Goal: Information Seeking & Learning: Learn about a topic

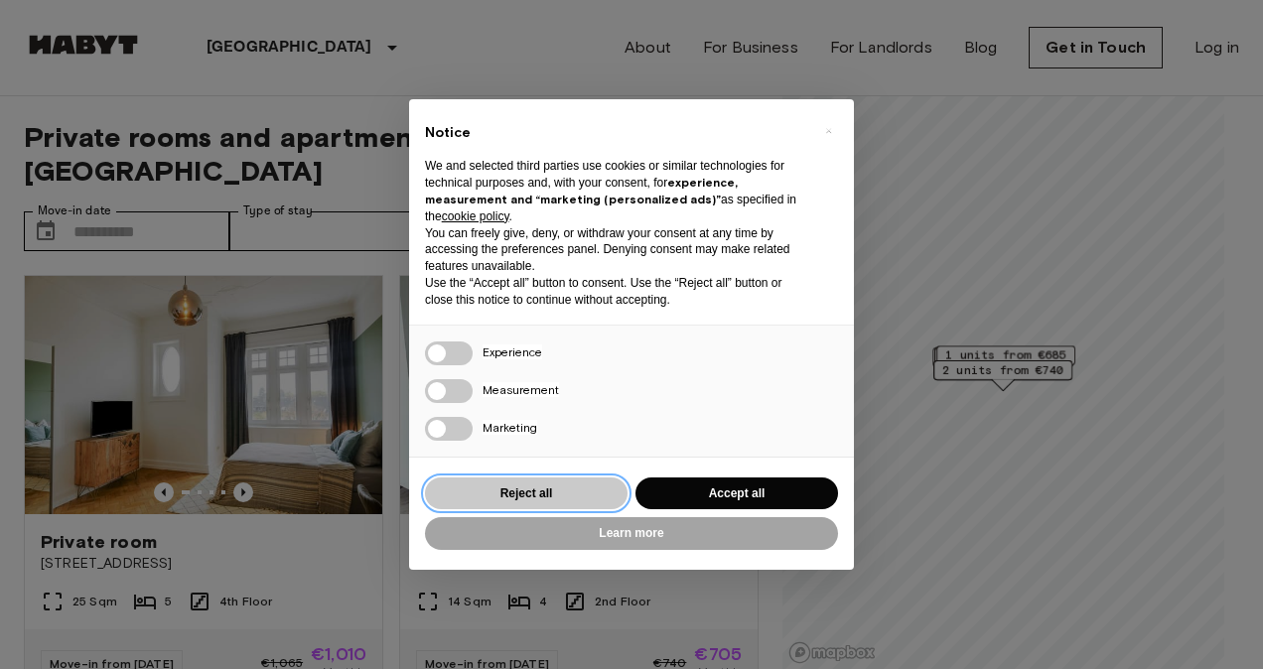
click at [573, 487] on button "Reject all" at bounding box center [526, 494] width 203 height 33
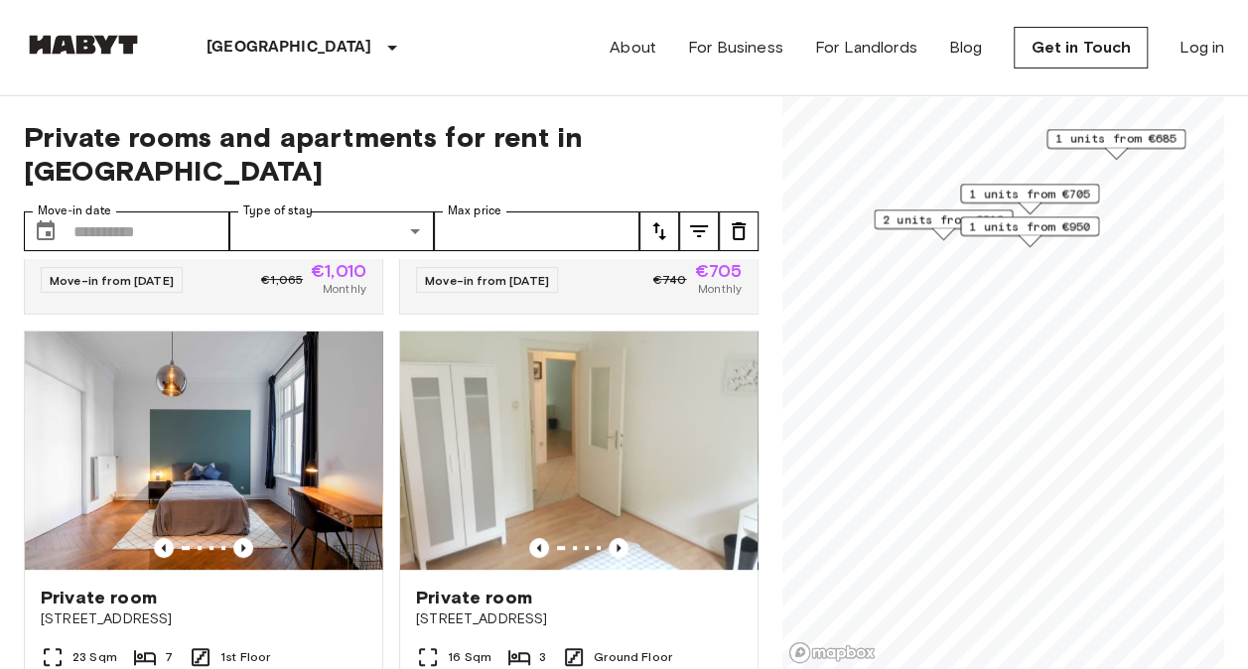
scroll to position [364, 0]
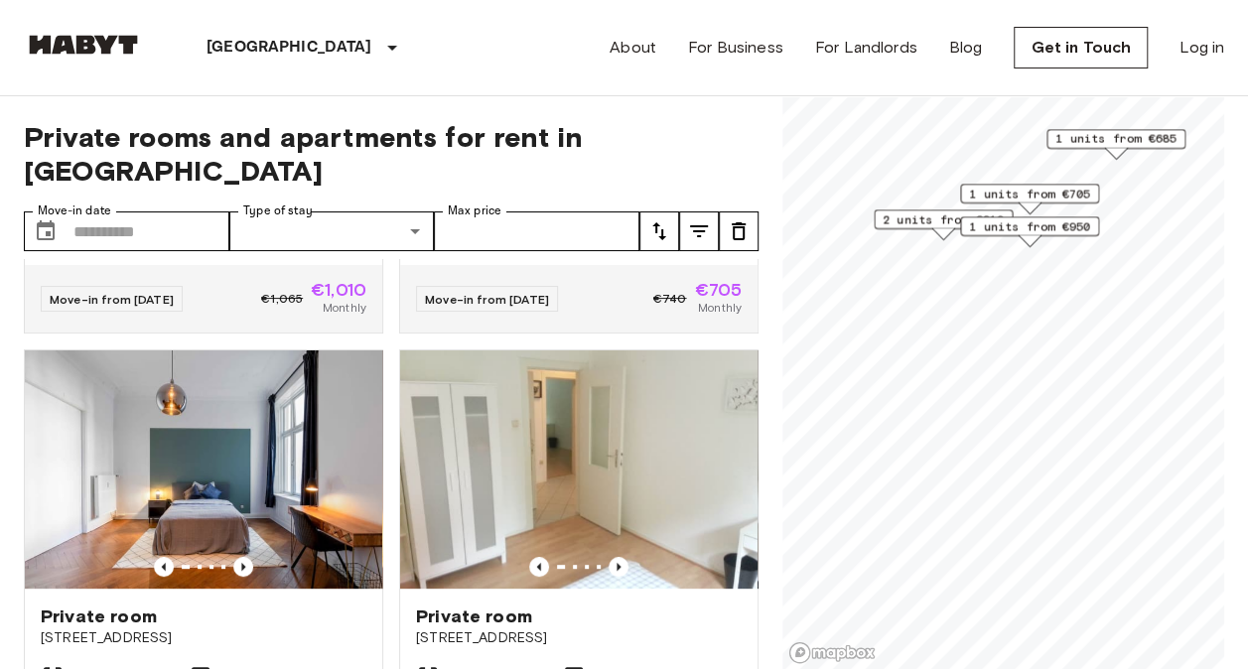
click at [1050, 195] on span "1 units from €705" at bounding box center [1029, 194] width 121 height 18
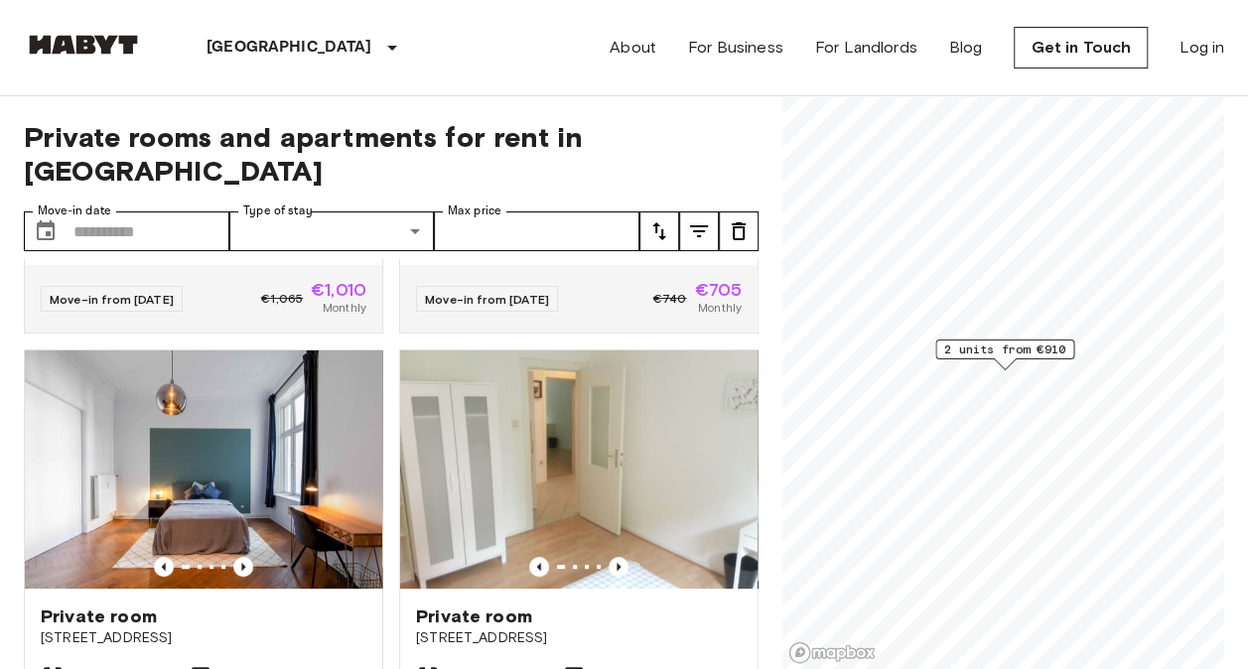
click at [987, 353] on span "2 units from €910" at bounding box center [1004, 350] width 121 height 18
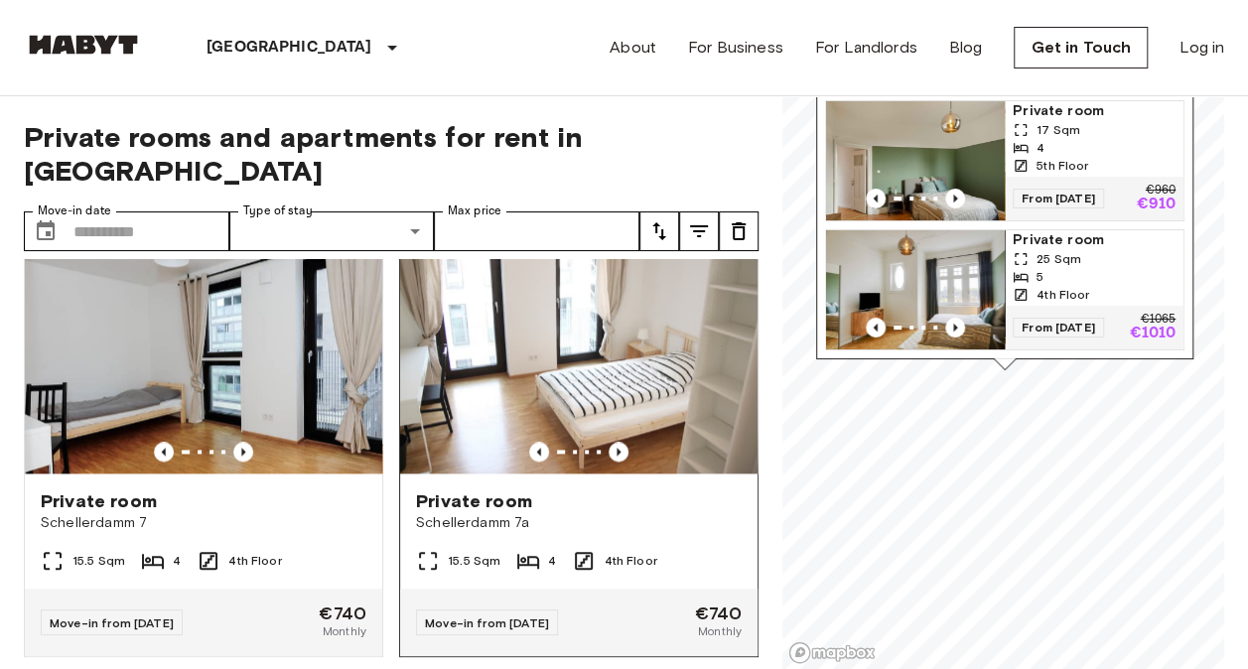
scroll to position [1556, 0]
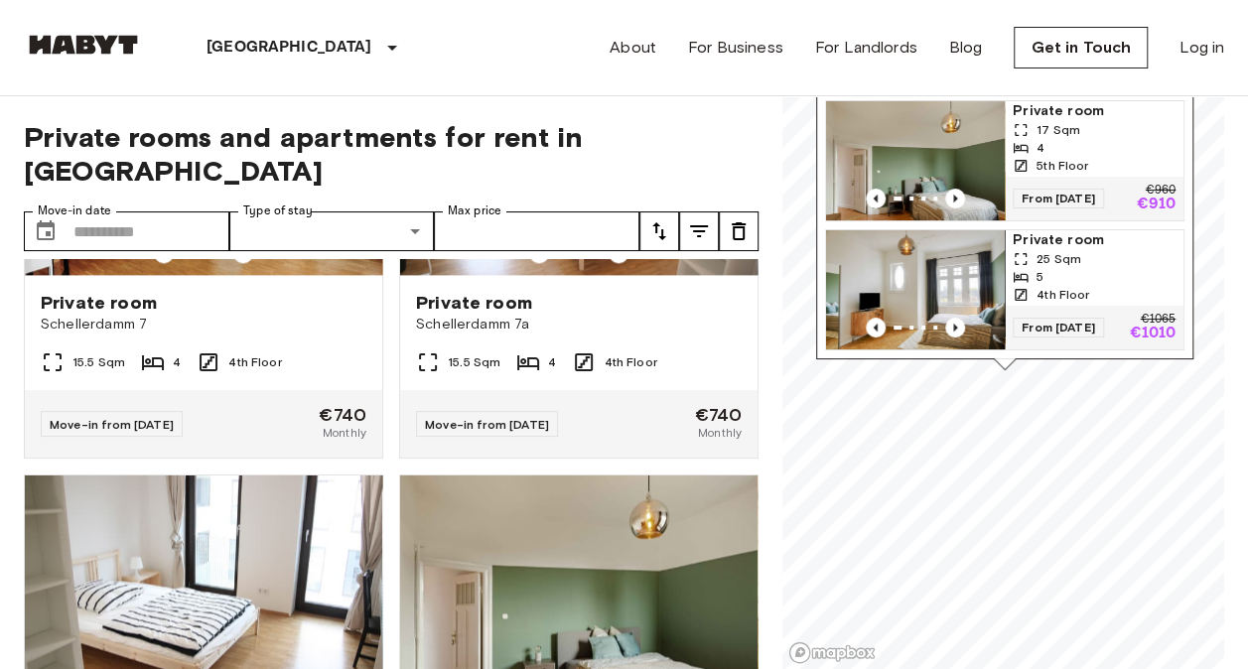
click at [739, 467] on div "Private room [STREET_ADDRESS] 17 Sqm 4 5th Floor Move-in from [DATE] €960 €910 …" at bounding box center [570, 678] width 375 height 439
click at [761, 456] on div "Private rooms and apartments for rent in [GEOGRAPHIC_DATA] Move-in date ​ Move-…" at bounding box center [624, 383] width 1200 height 574
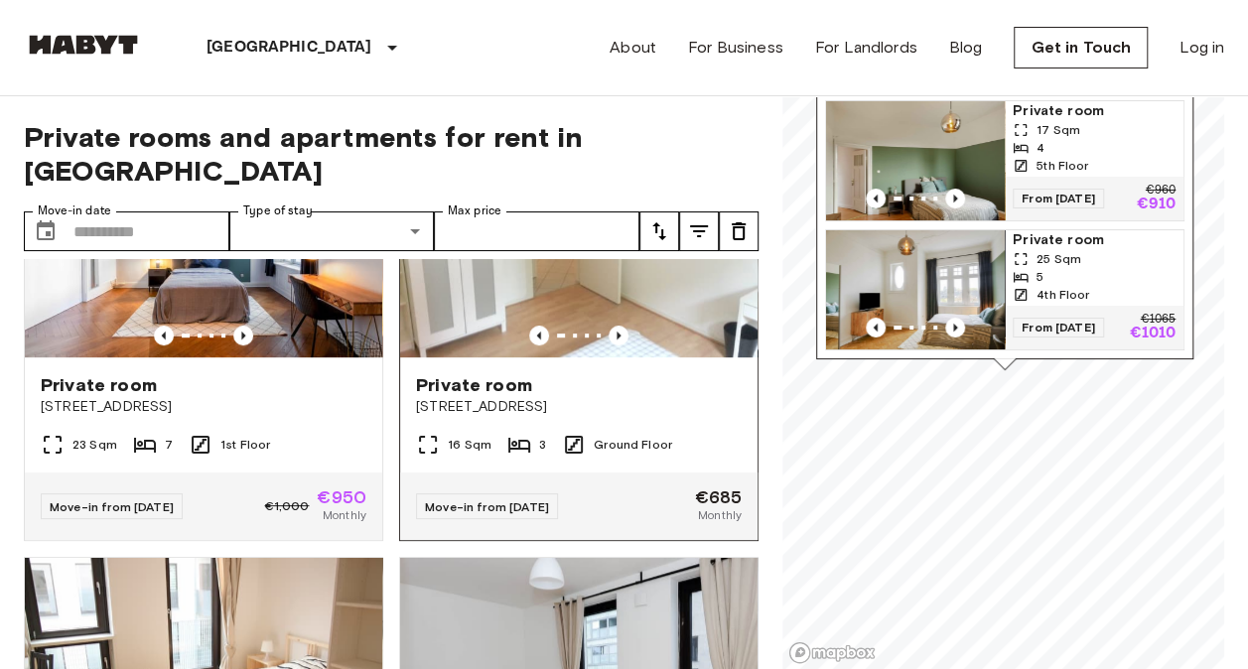
scroll to position [496, 0]
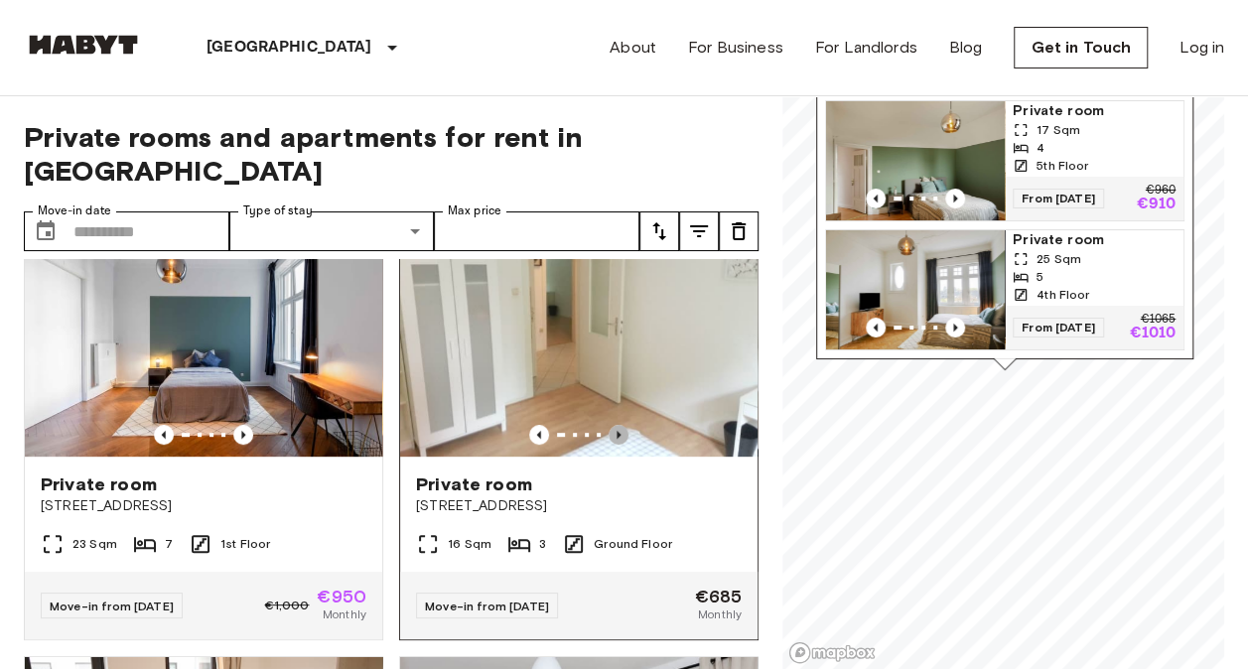
click at [609, 425] on icon "Previous image" at bounding box center [619, 435] width 20 height 20
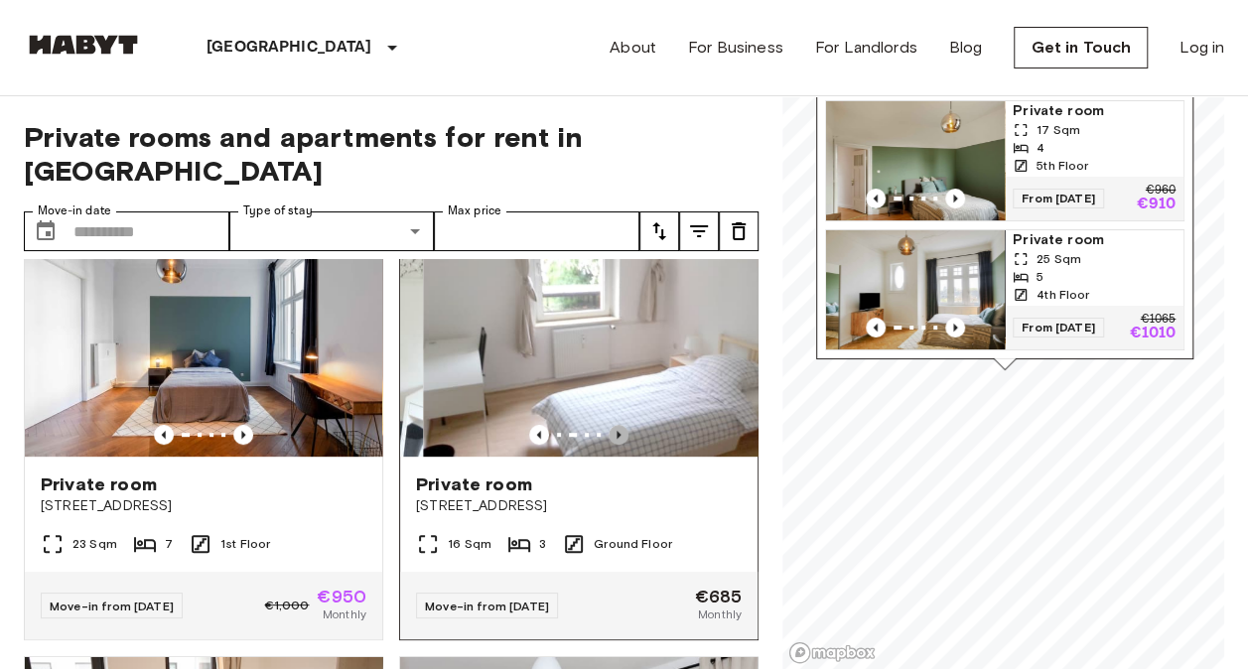
click at [609, 425] on icon "Previous image" at bounding box center [619, 435] width 20 height 20
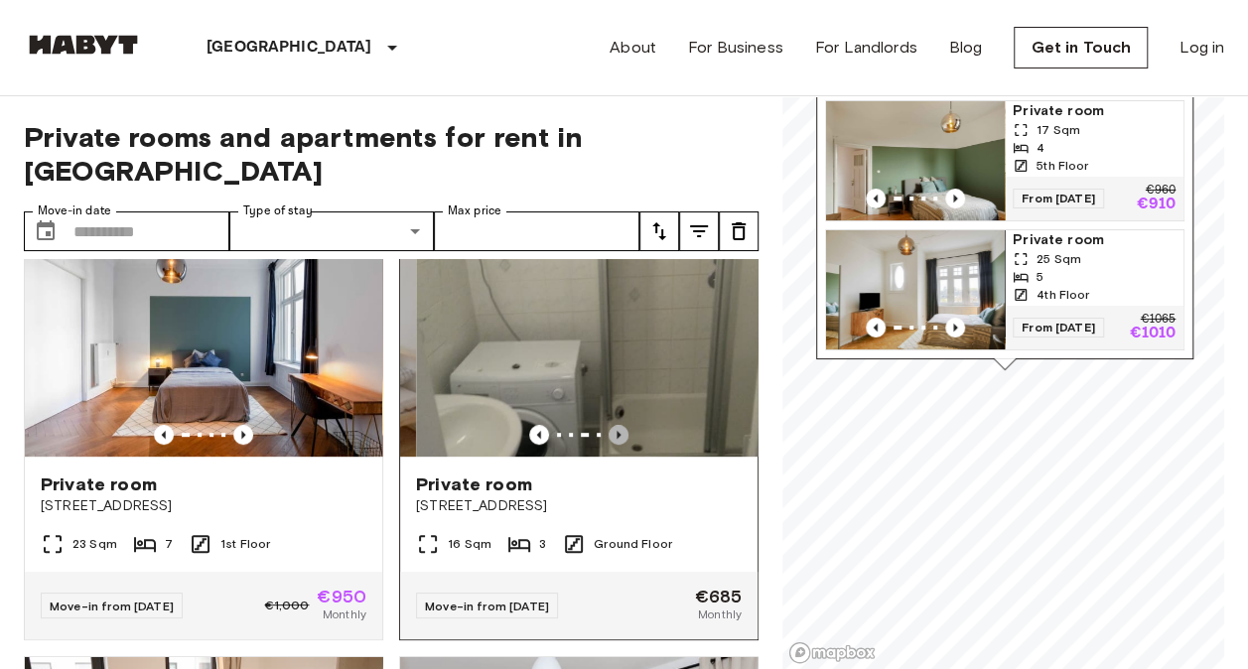
click at [609, 425] on icon "Previous image" at bounding box center [619, 435] width 20 height 20
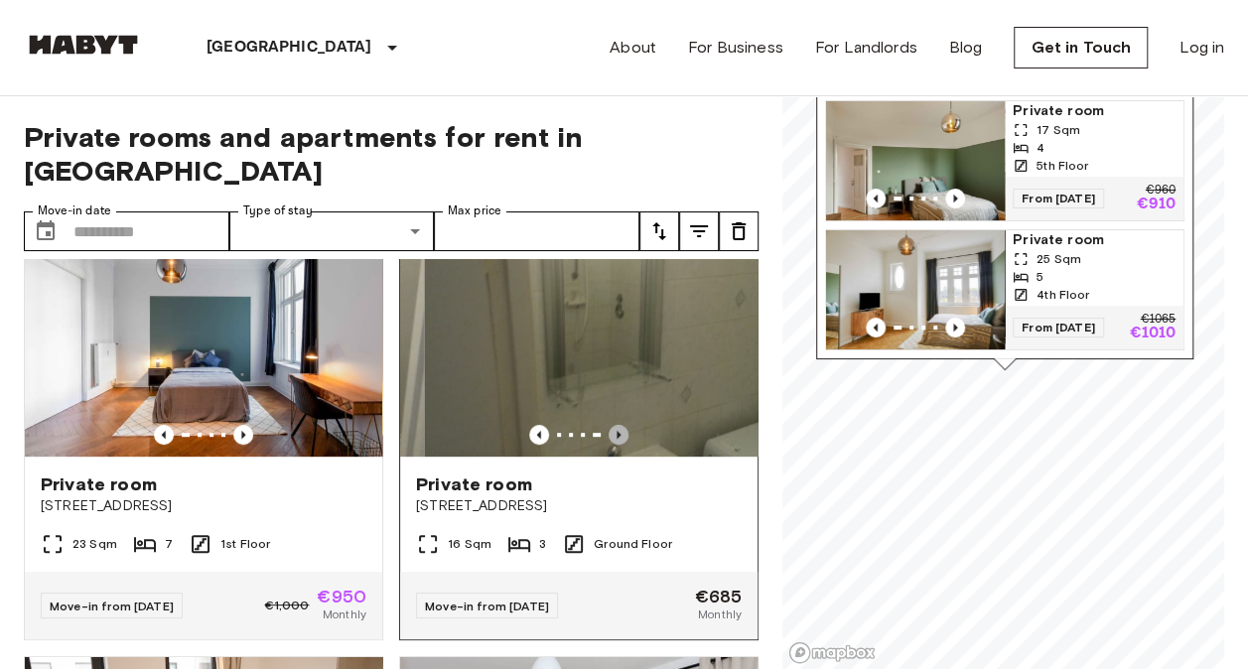
click at [609, 425] on icon "Previous image" at bounding box center [619, 435] width 20 height 20
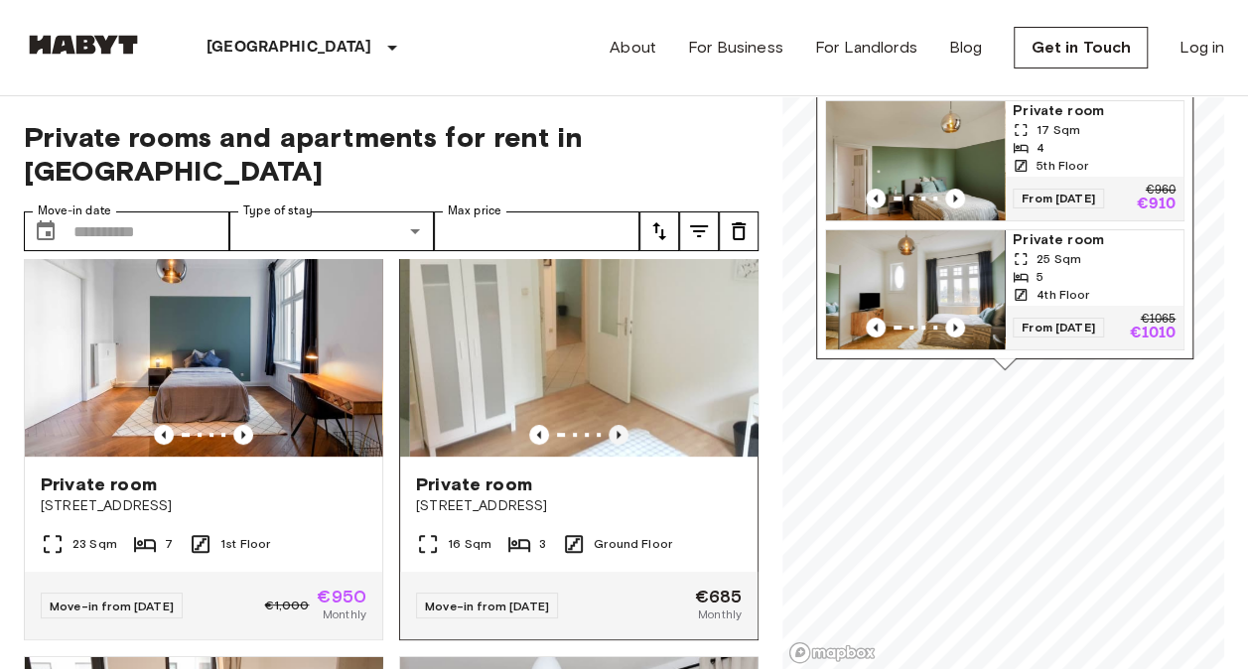
click at [609, 425] on icon "Previous image" at bounding box center [619, 435] width 20 height 20
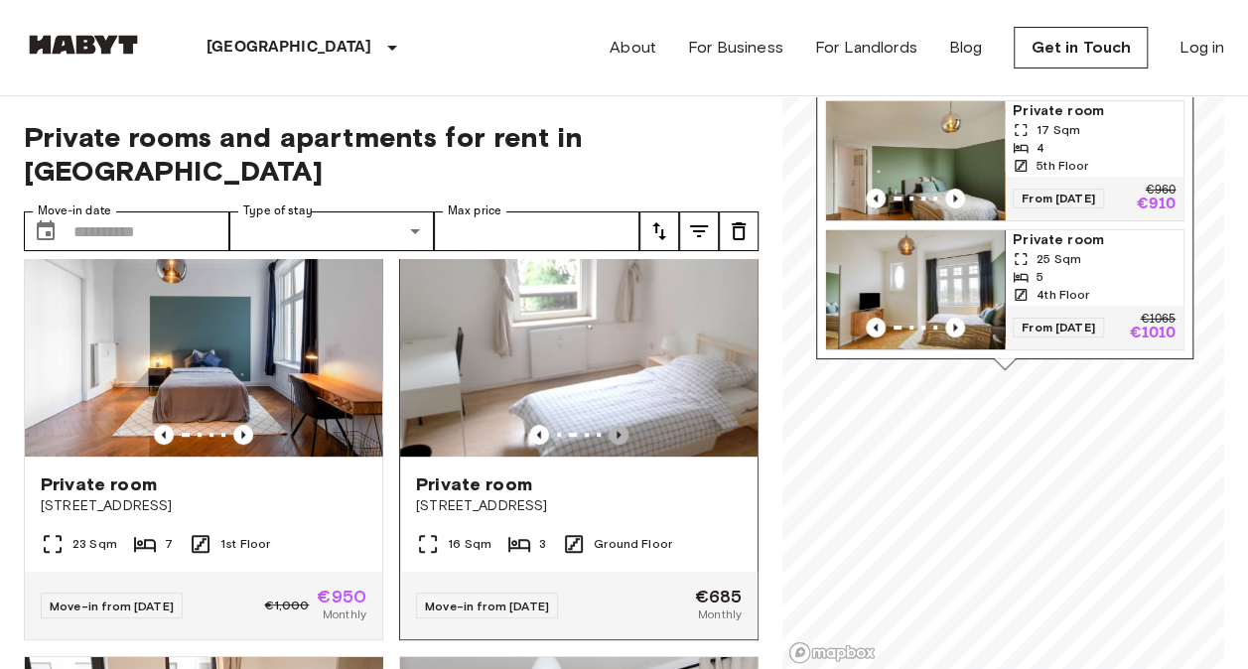
click at [609, 425] on icon "Previous image" at bounding box center [619, 435] width 20 height 20
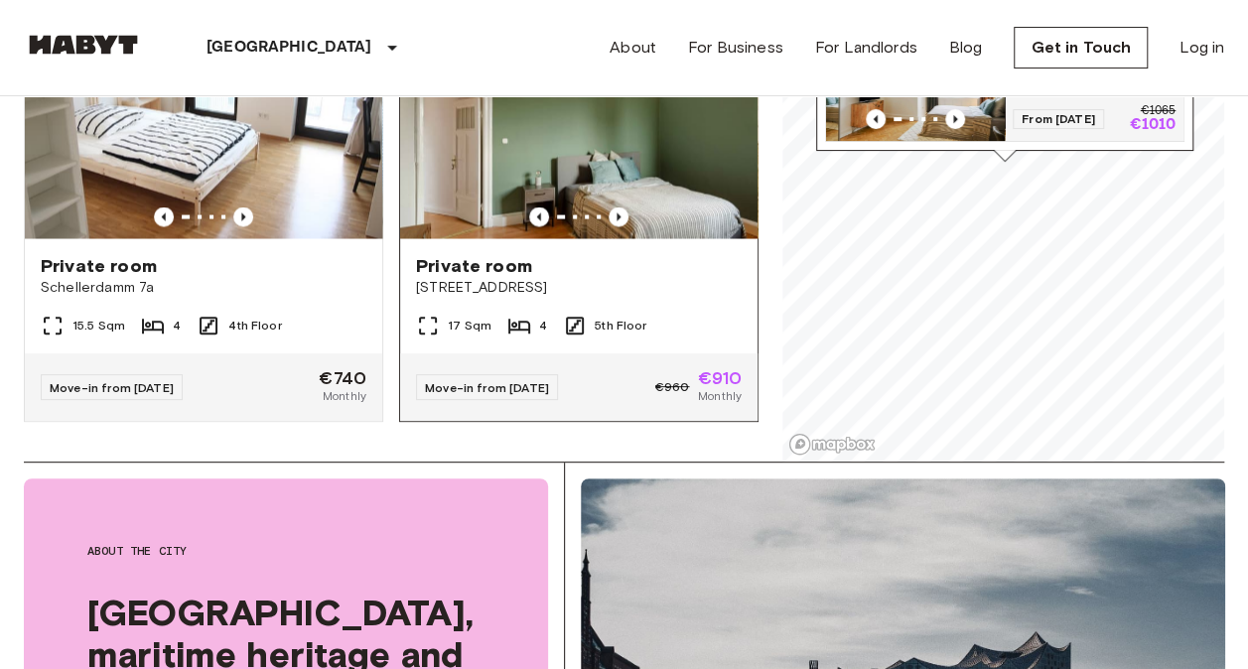
scroll to position [199, 0]
